Goal: Task Accomplishment & Management: Use online tool/utility

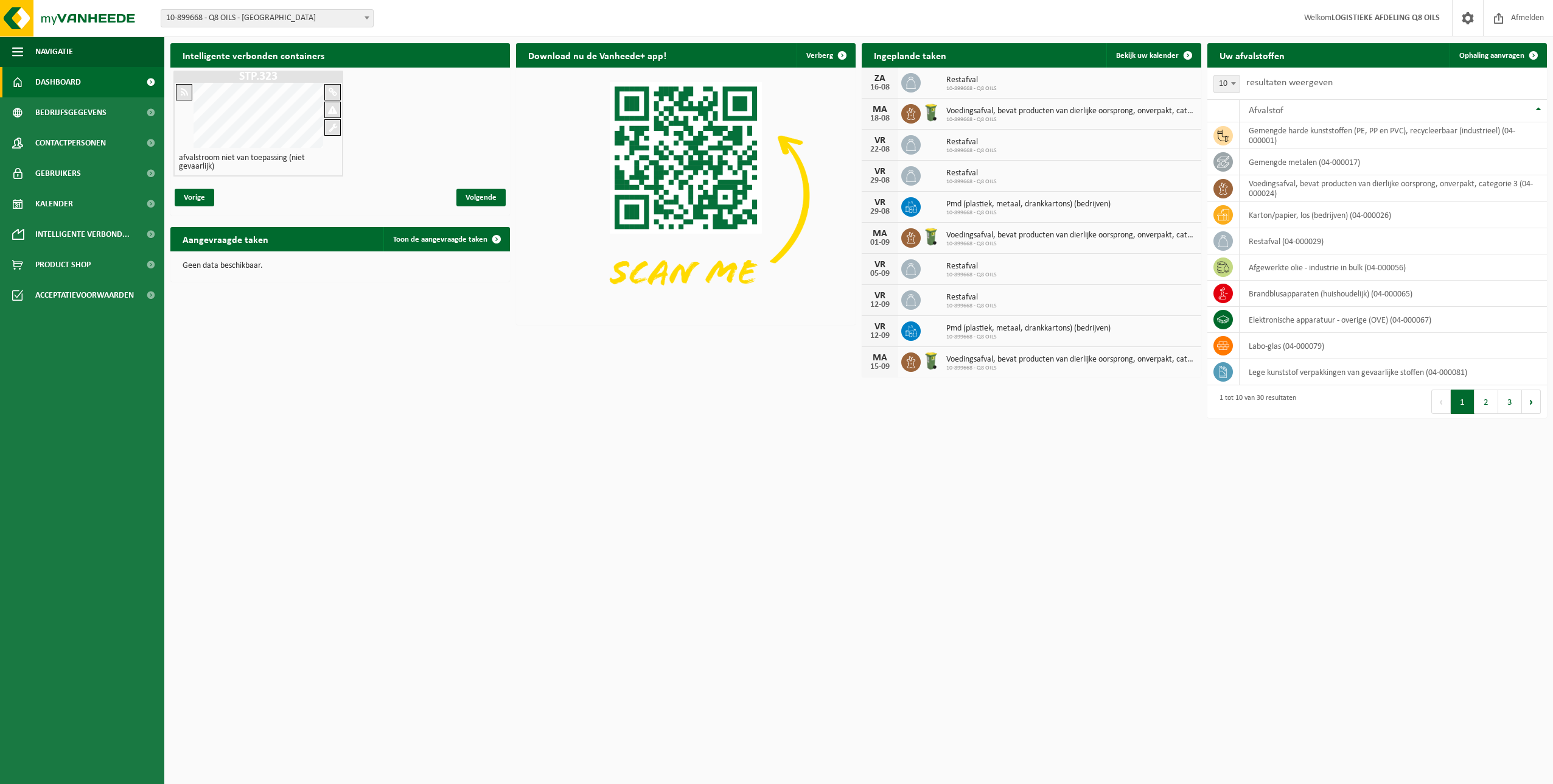
click at [372, 11] on span at bounding box center [367, 17] width 12 height 16
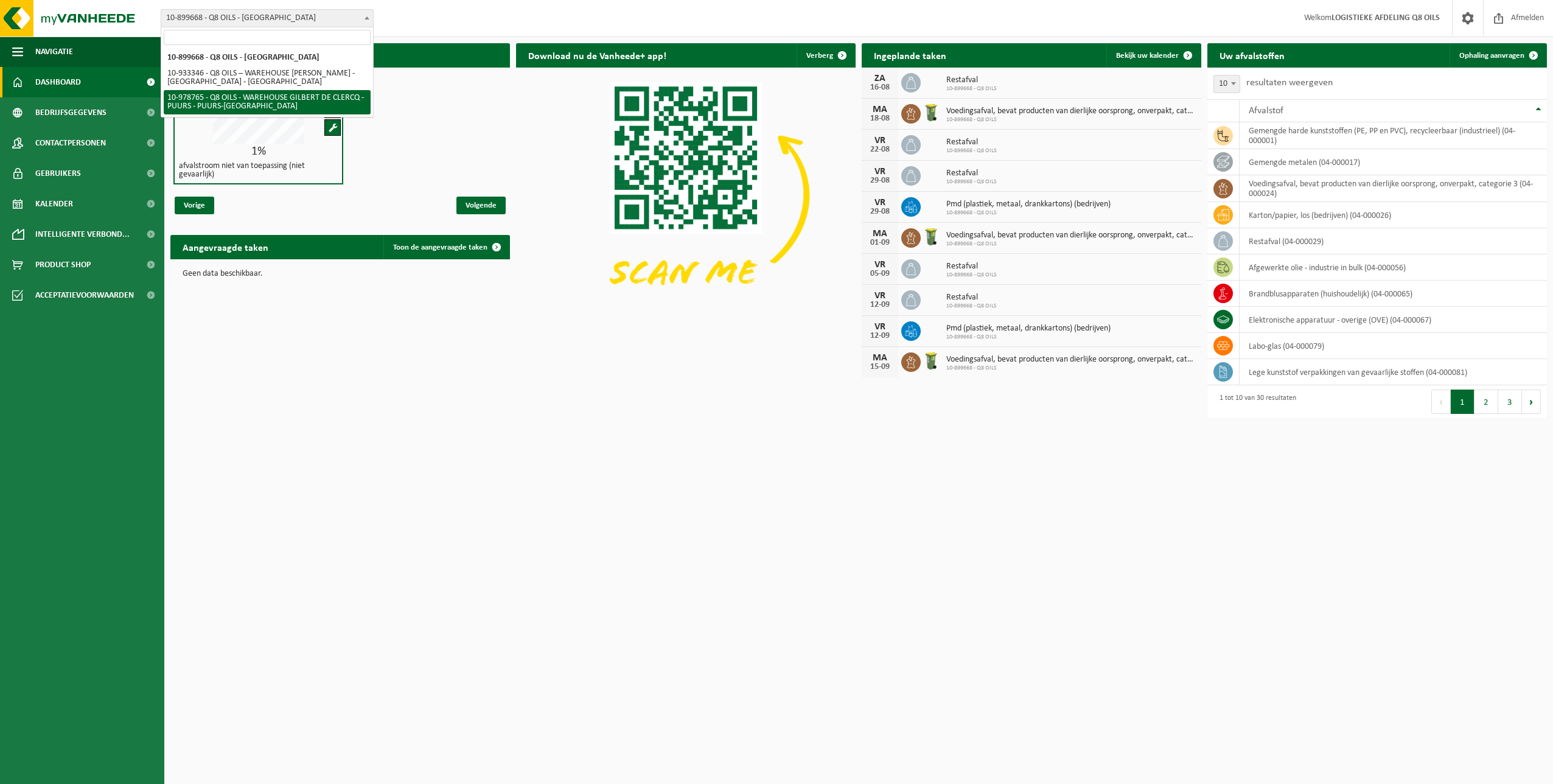
select select "160300"
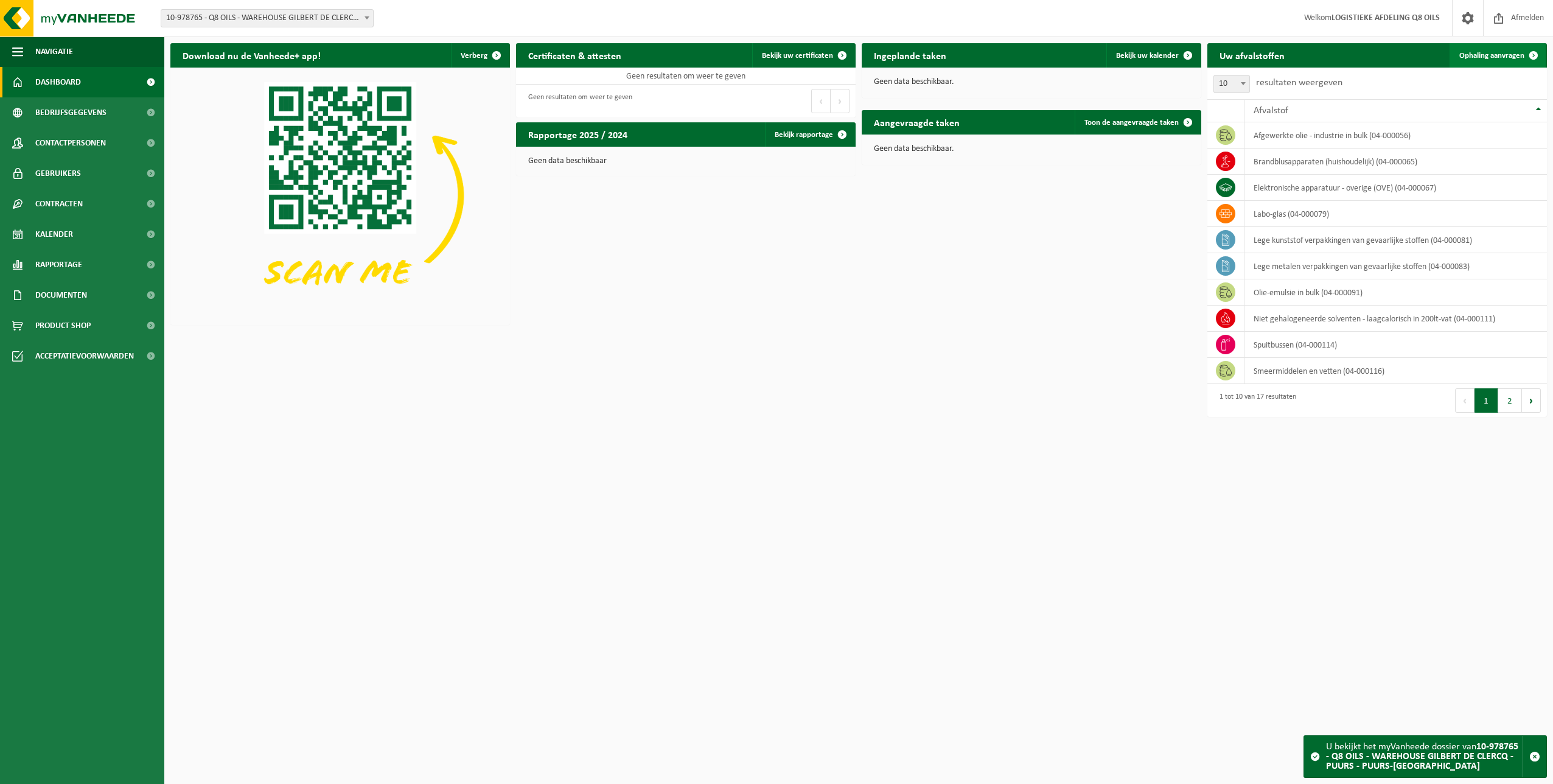
click at [1474, 57] on span "Ophaling aanvragen" at bounding box center [1491, 56] width 65 height 8
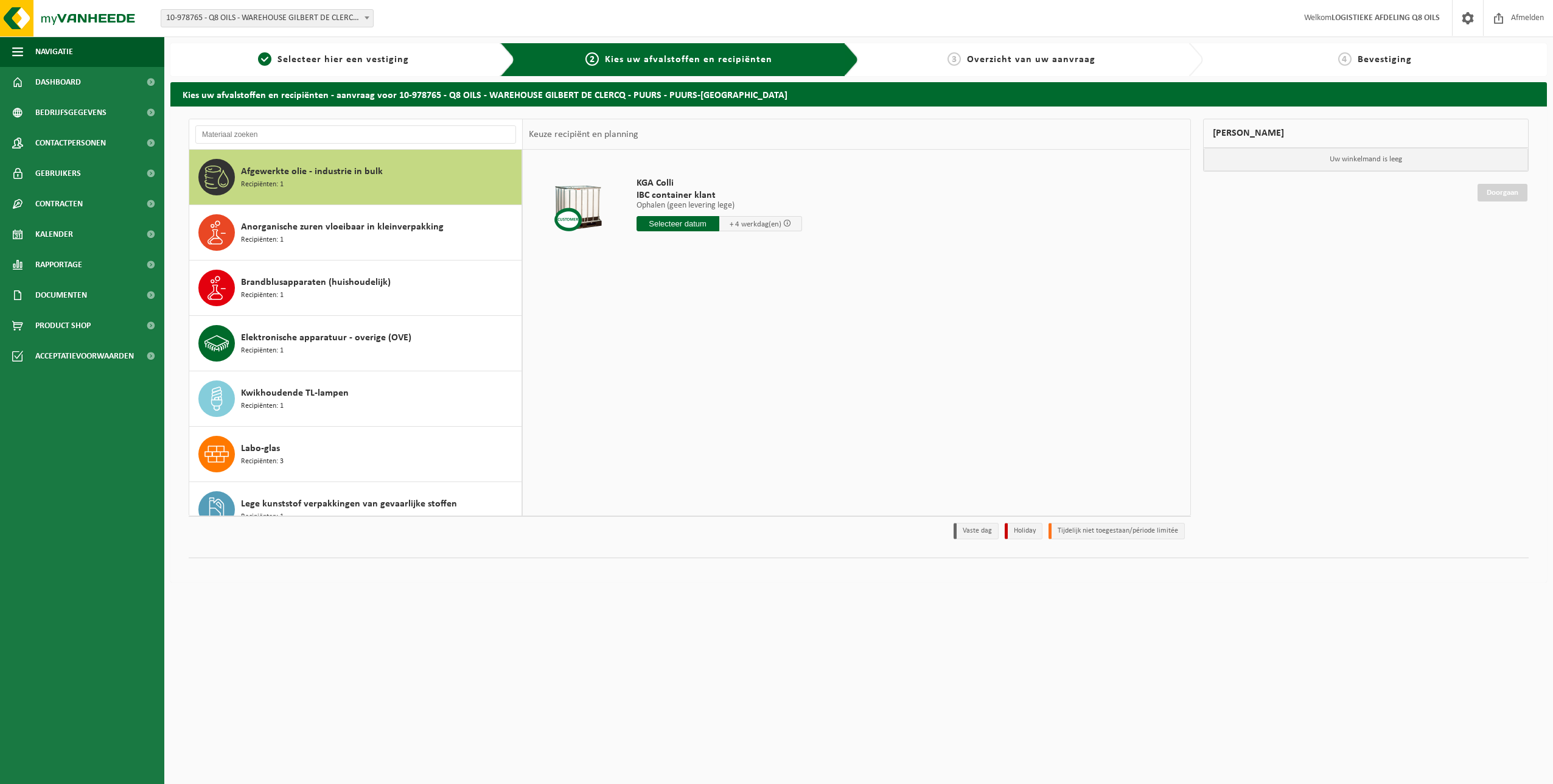
click at [363, 19] on span at bounding box center [367, 17] width 12 height 16
drag, startPoint x: 1416, startPoint y: 264, endPoint x: 1404, endPoint y: 267, distance: 12.4
click at [1416, 264] on div "Mijn winkelmand Uw winkelmand is leeg Doorgaan" at bounding box center [1365, 332] width 338 height 427
click at [1524, 18] on span "Afmelden" at bounding box center [1527, 18] width 39 height 36
